Goal: Transaction & Acquisition: Purchase product/service

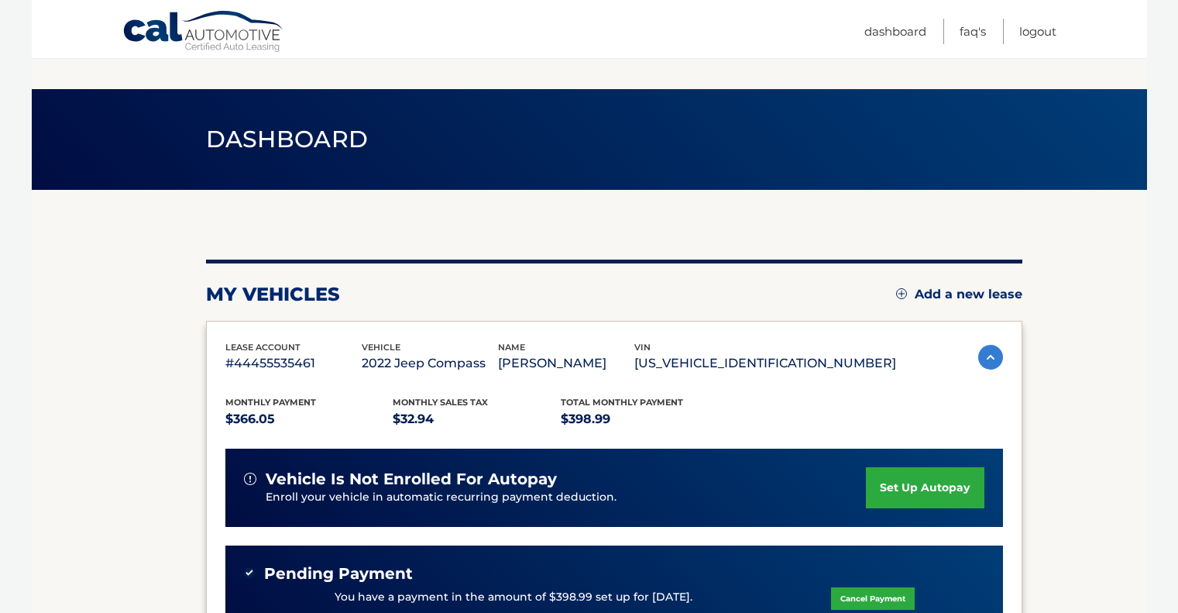
scroll to position [226, 0]
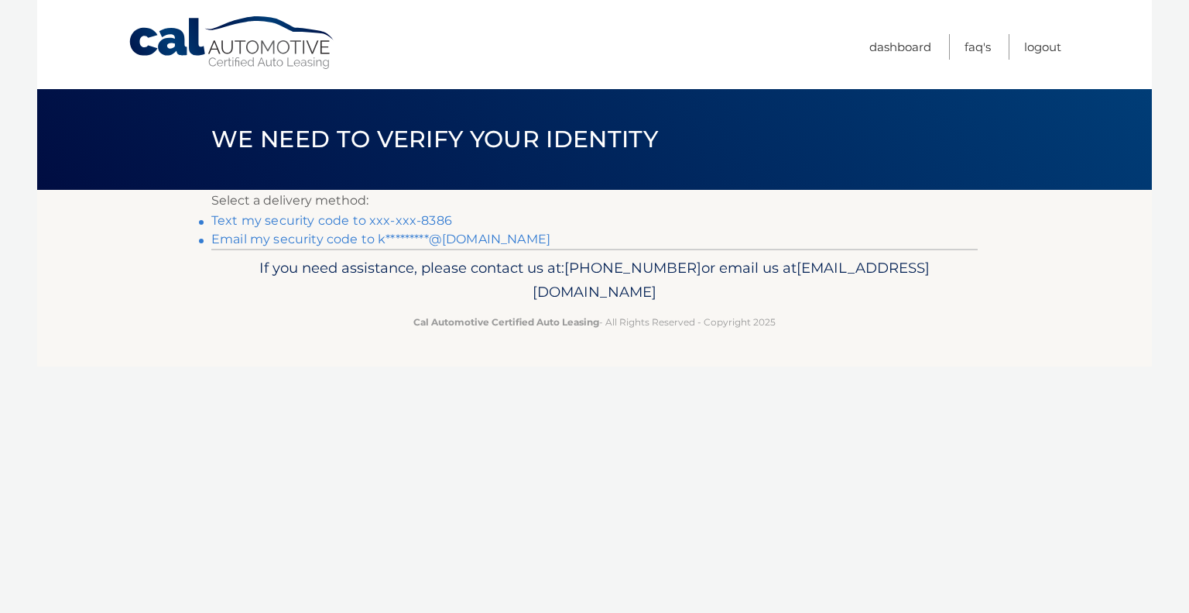
click at [424, 219] on link "Text my security code to xxx-xxx-8386" at bounding box center [331, 220] width 241 height 15
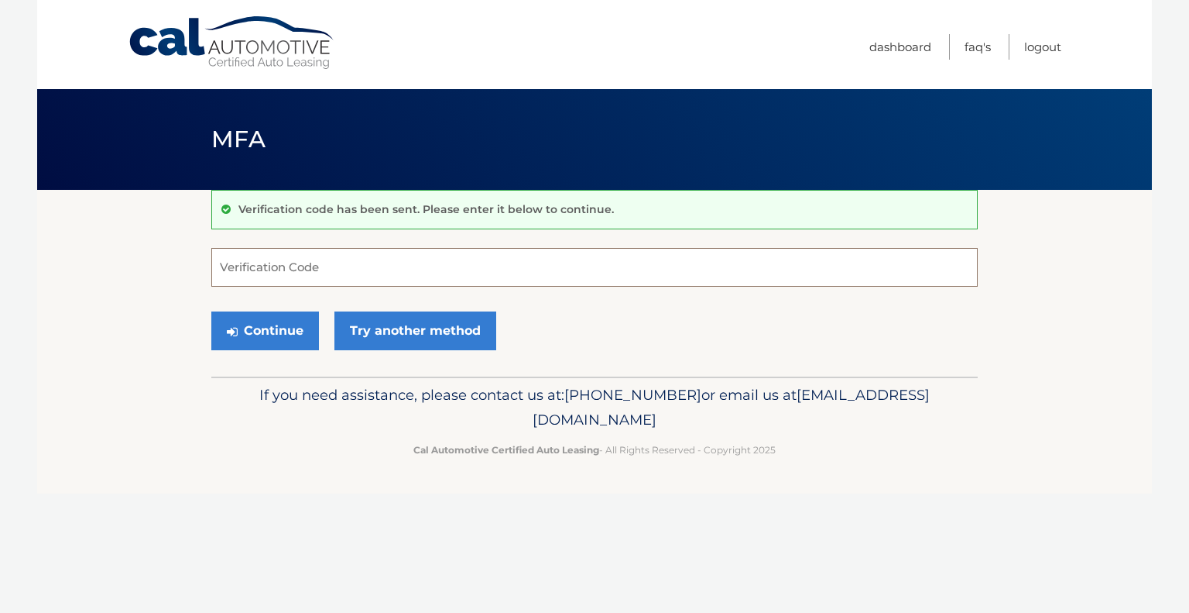
click at [325, 278] on input "Verification Code" at bounding box center [594, 267] width 767 height 39
click at [294, 254] on input "Verification Code" at bounding box center [594, 267] width 767 height 39
type input "064801"
click at [211, 311] on button "Continue" at bounding box center [265, 330] width 108 height 39
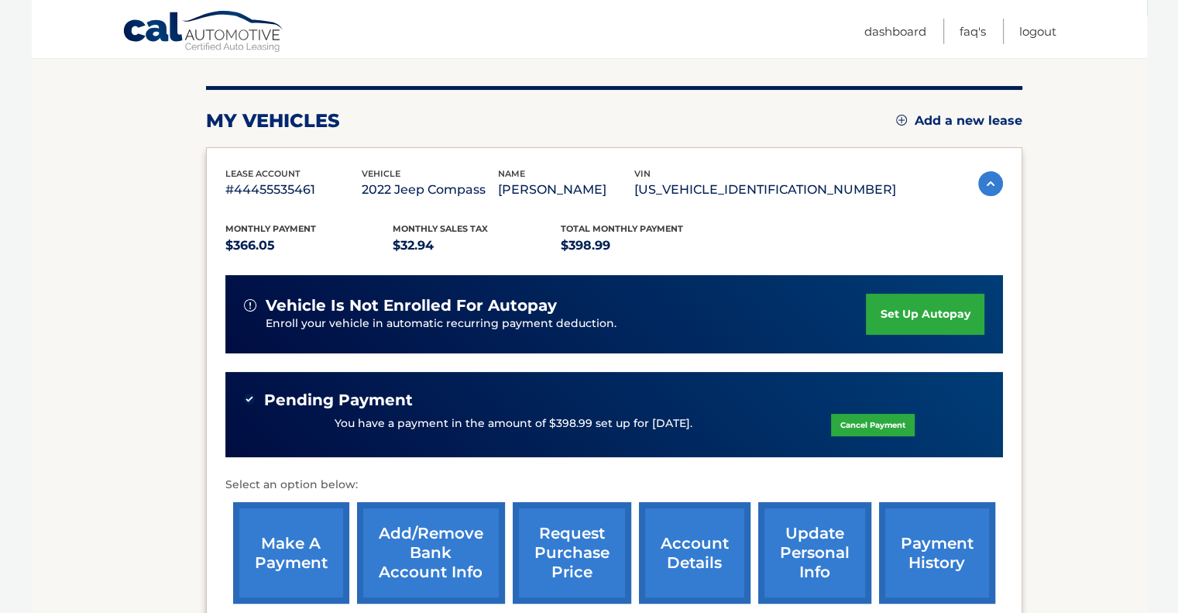
scroll to position [273, 0]
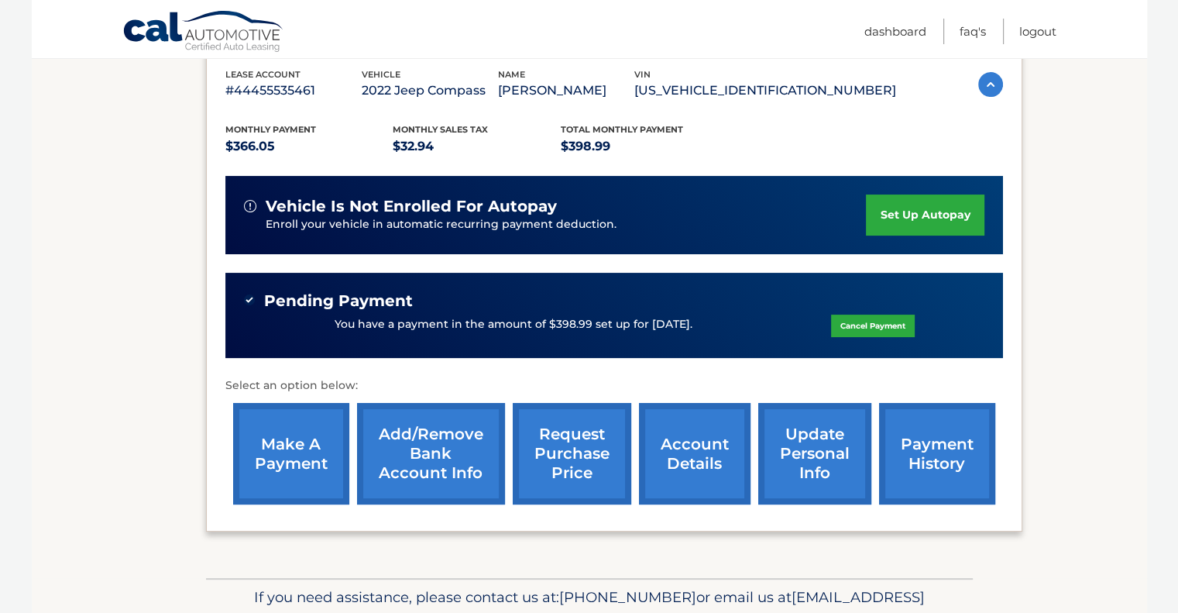
click at [291, 414] on link "make a payment" at bounding box center [291, 453] width 116 height 101
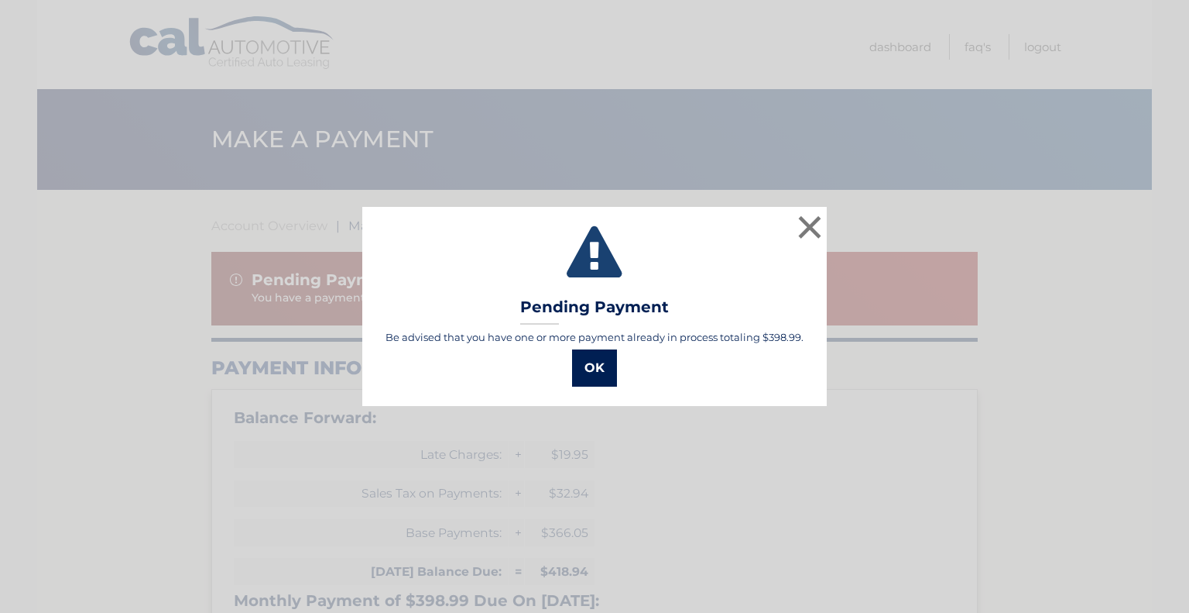
click at [577, 377] on button "OK" at bounding box center [594, 367] width 45 height 37
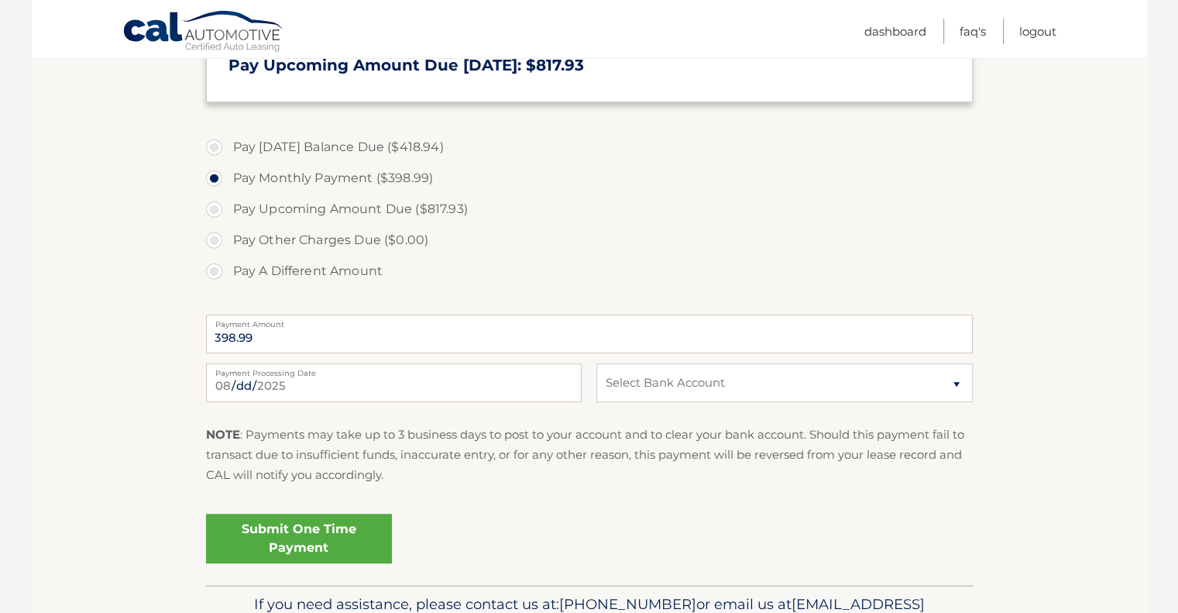
scroll to position [729, 0]
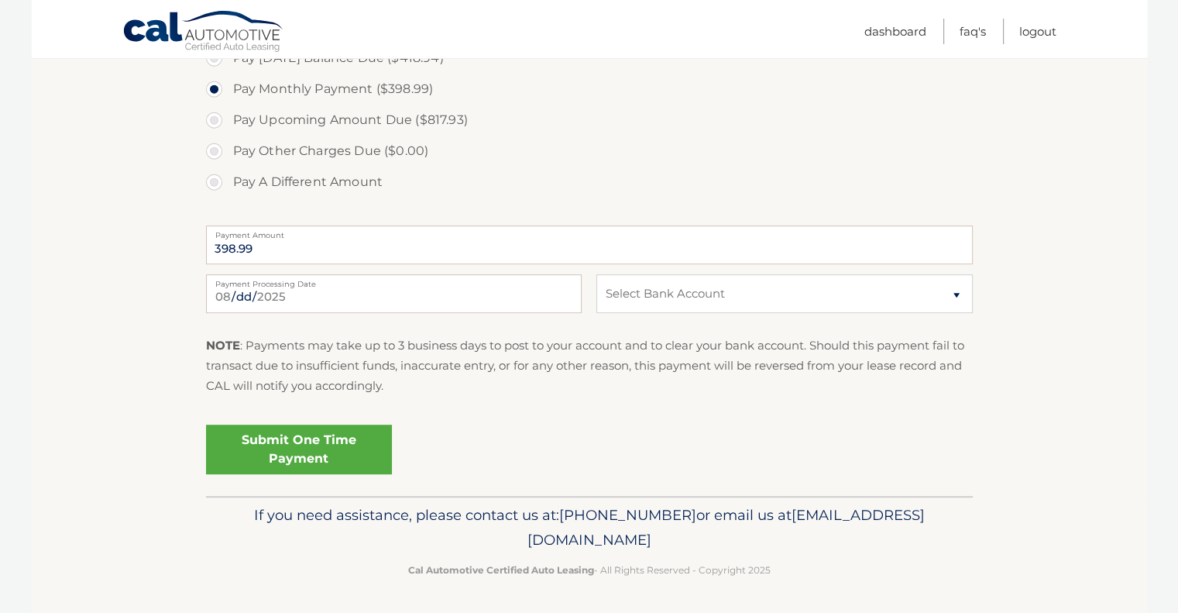
click at [245, 33] on link "Cal Automotive" at bounding box center [203, 32] width 163 height 45
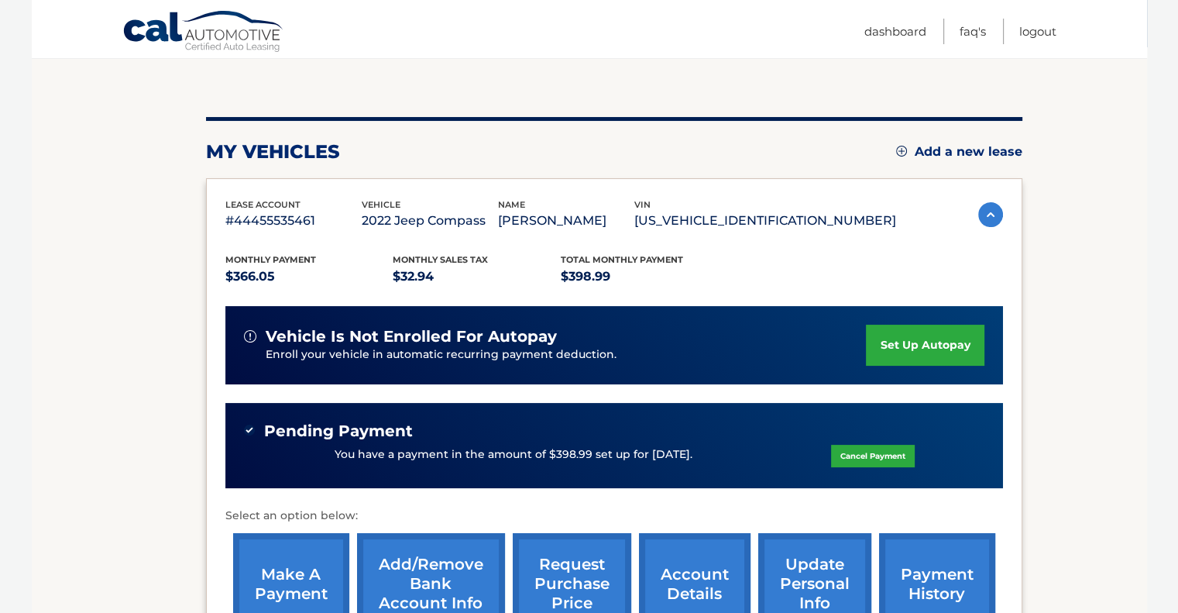
scroll to position [144, 0]
